Goal: Browse casually: Explore the website without a specific task or goal

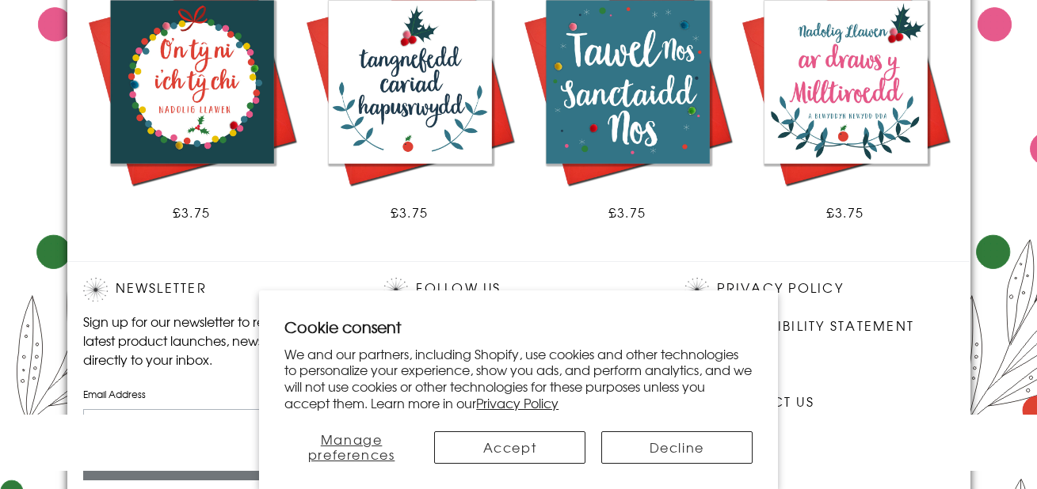
scroll to position [1155, 0]
